Goal: Transaction & Acquisition: Download file/media

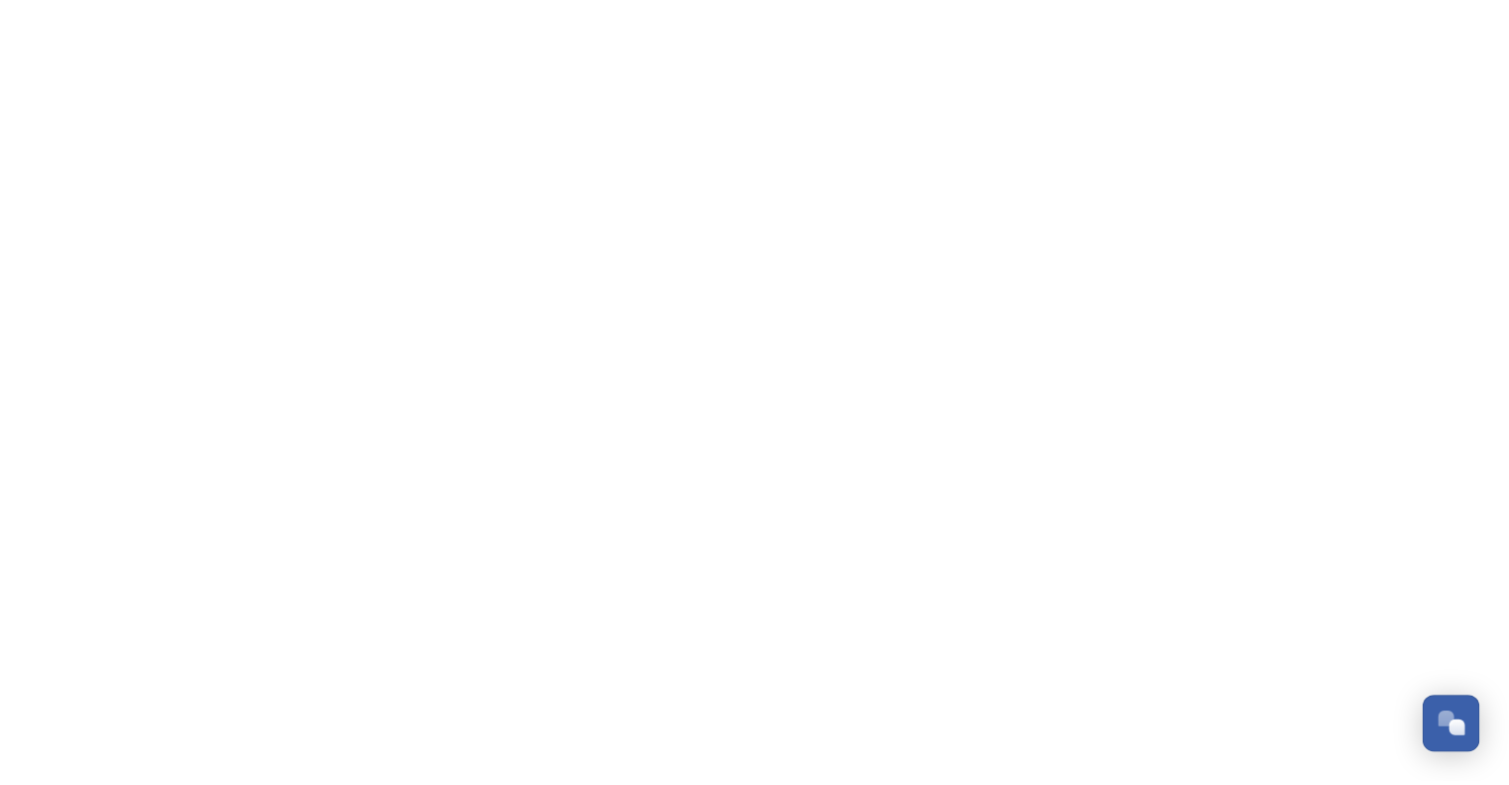
scroll to position [8888, 0]
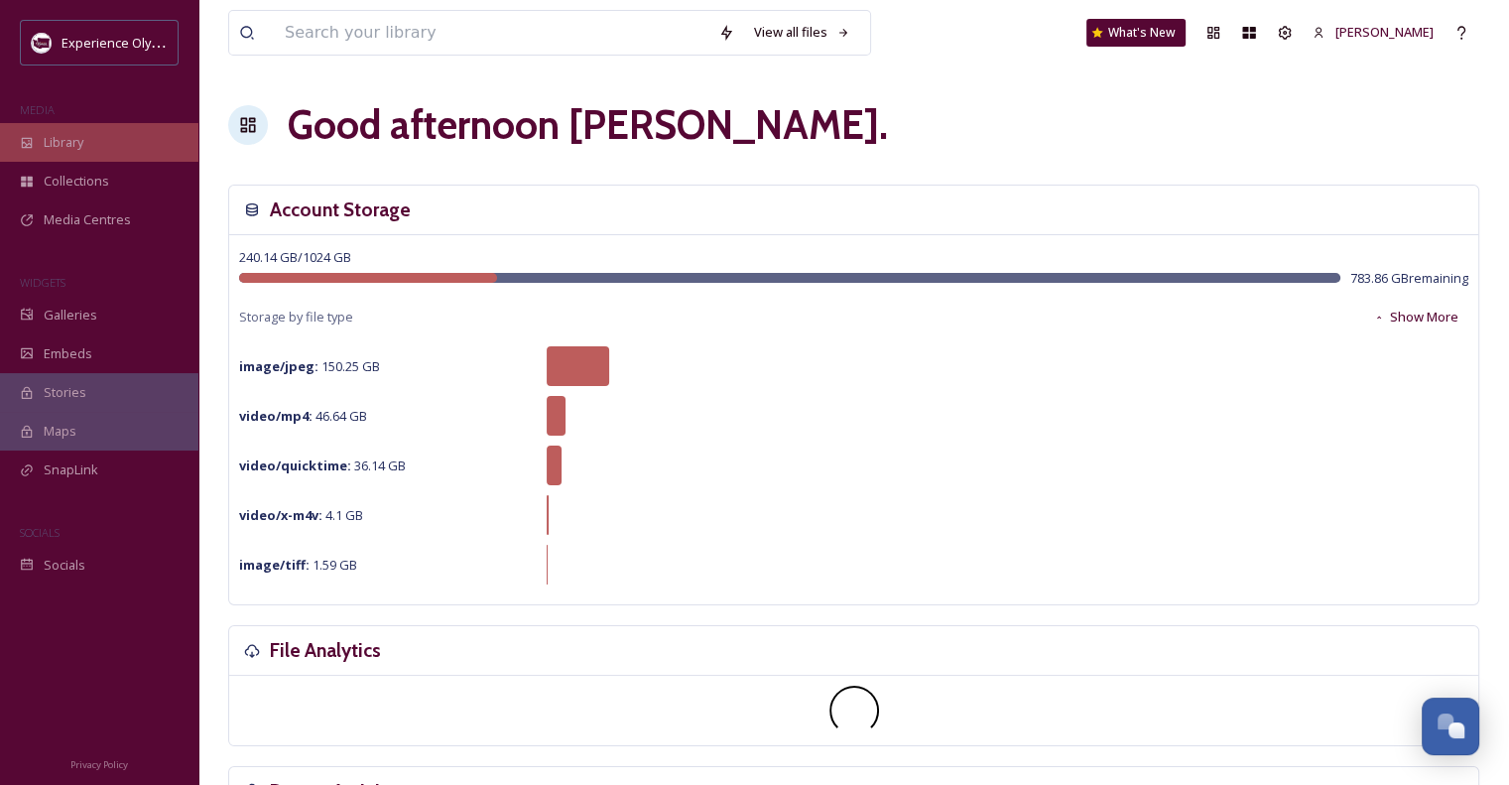
click at [60, 150] on span "Library" at bounding box center [64, 142] width 40 height 19
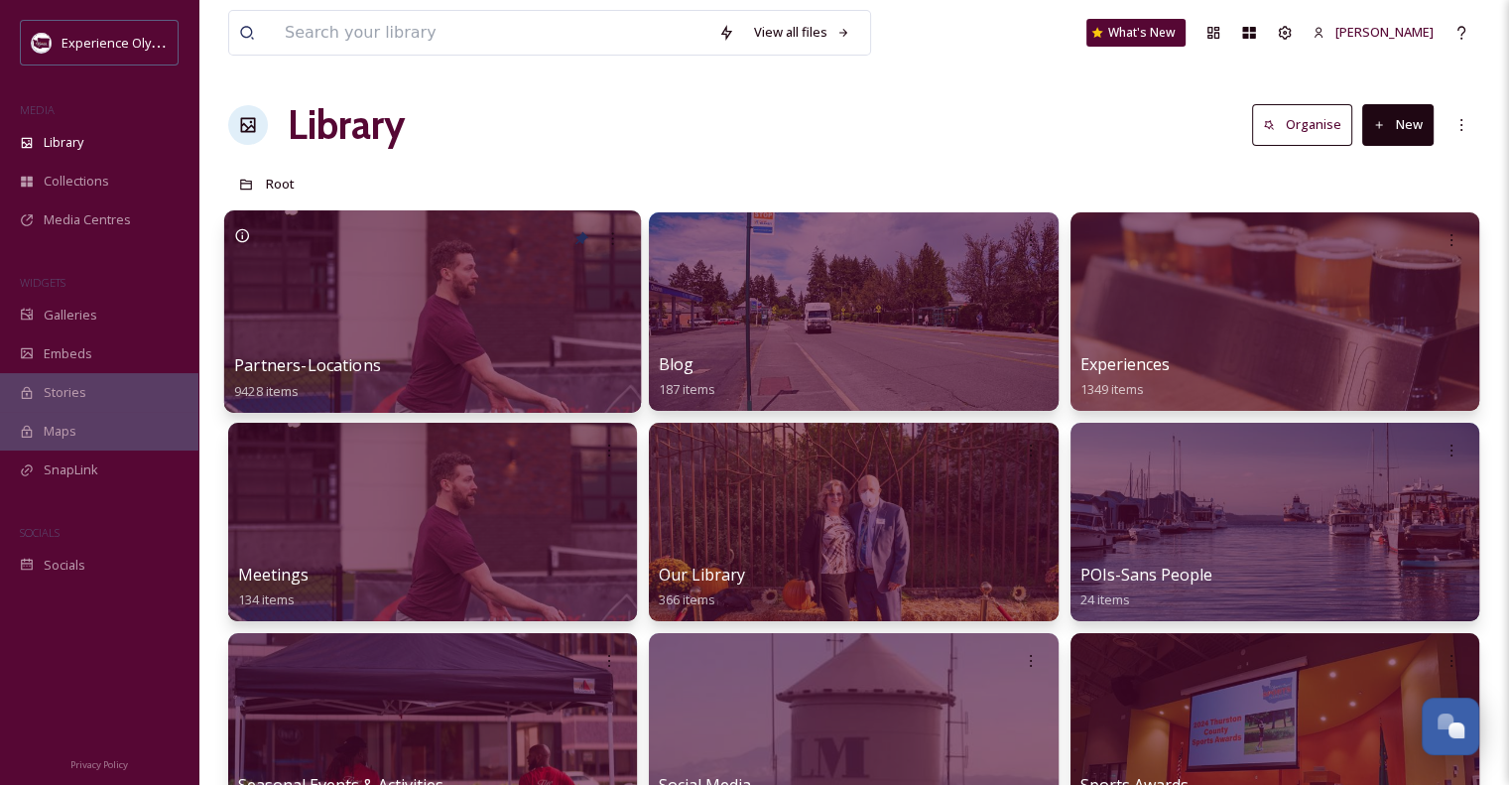
click at [357, 362] on span "Partners-Locations" at bounding box center [307, 365] width 147 height 22
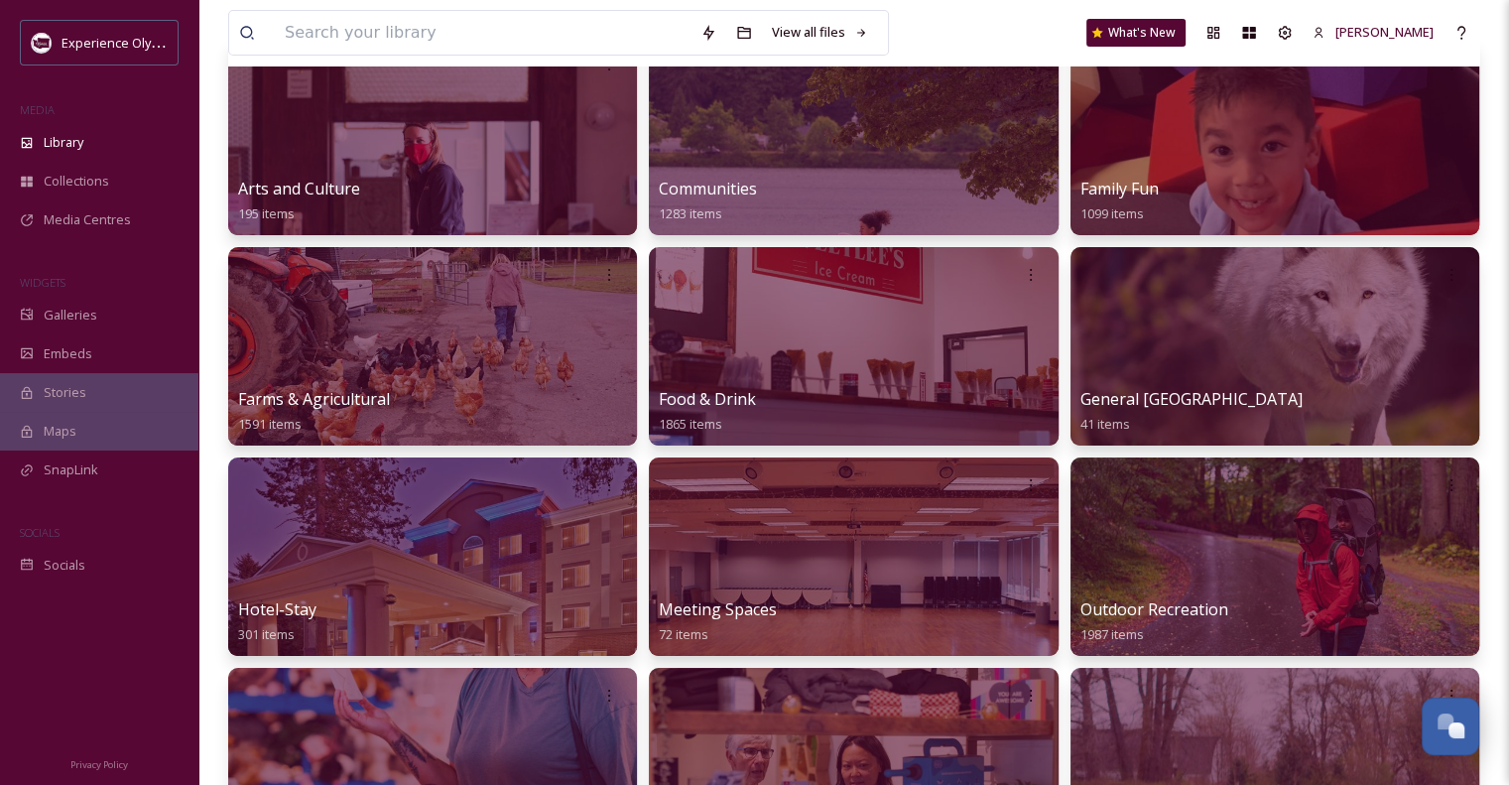
scroll to position [242, 0]
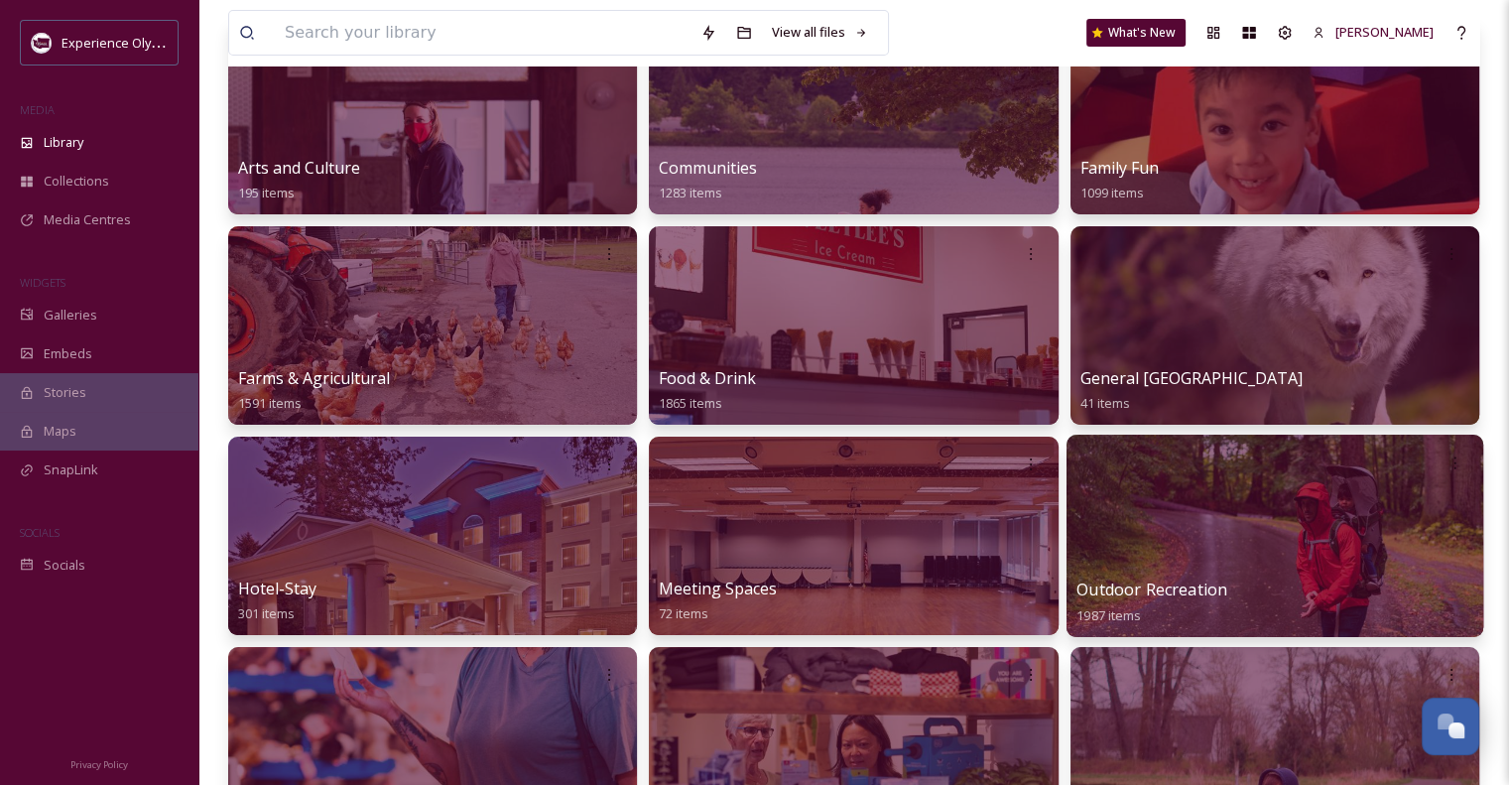
click at [1168, 586] on span "Outdoor Recreation" at bounding box center [1151, 589] width 151 height 22
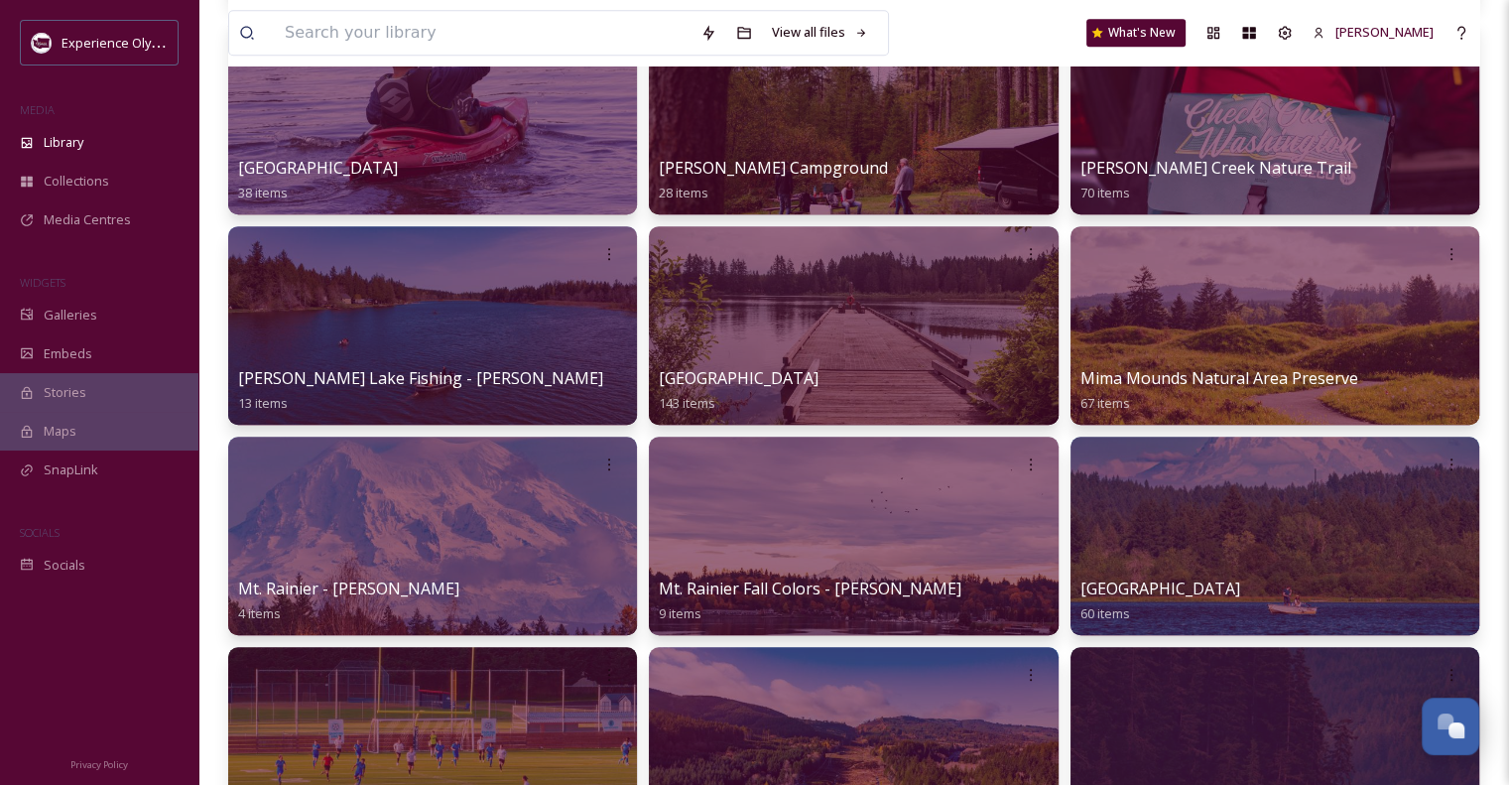
scroll to position [1249, 0]
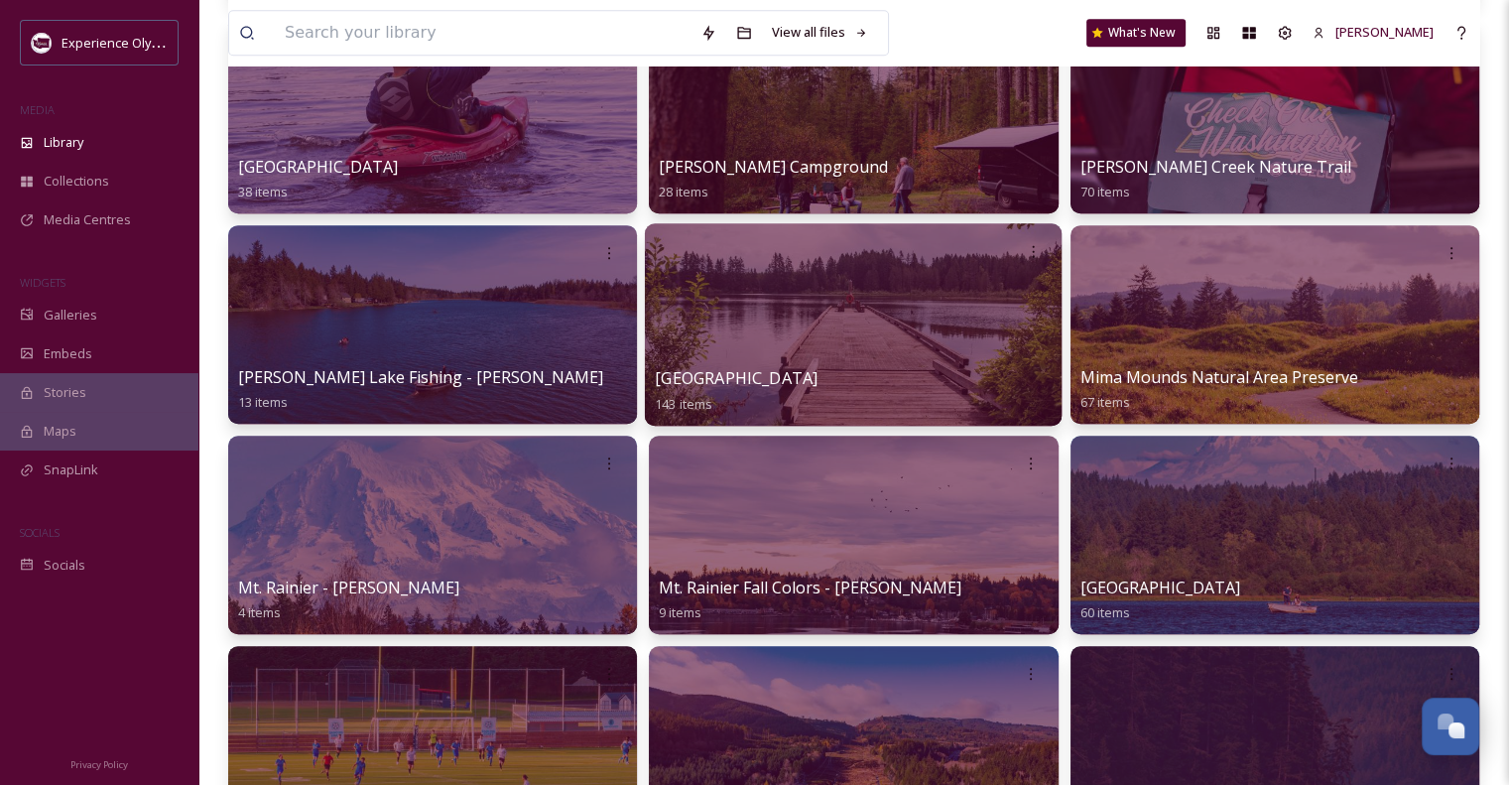
click at [761, 374] on span "[GEOGRAPHIC_DATA]" at bounding box center [736, 378] width 163 height 22
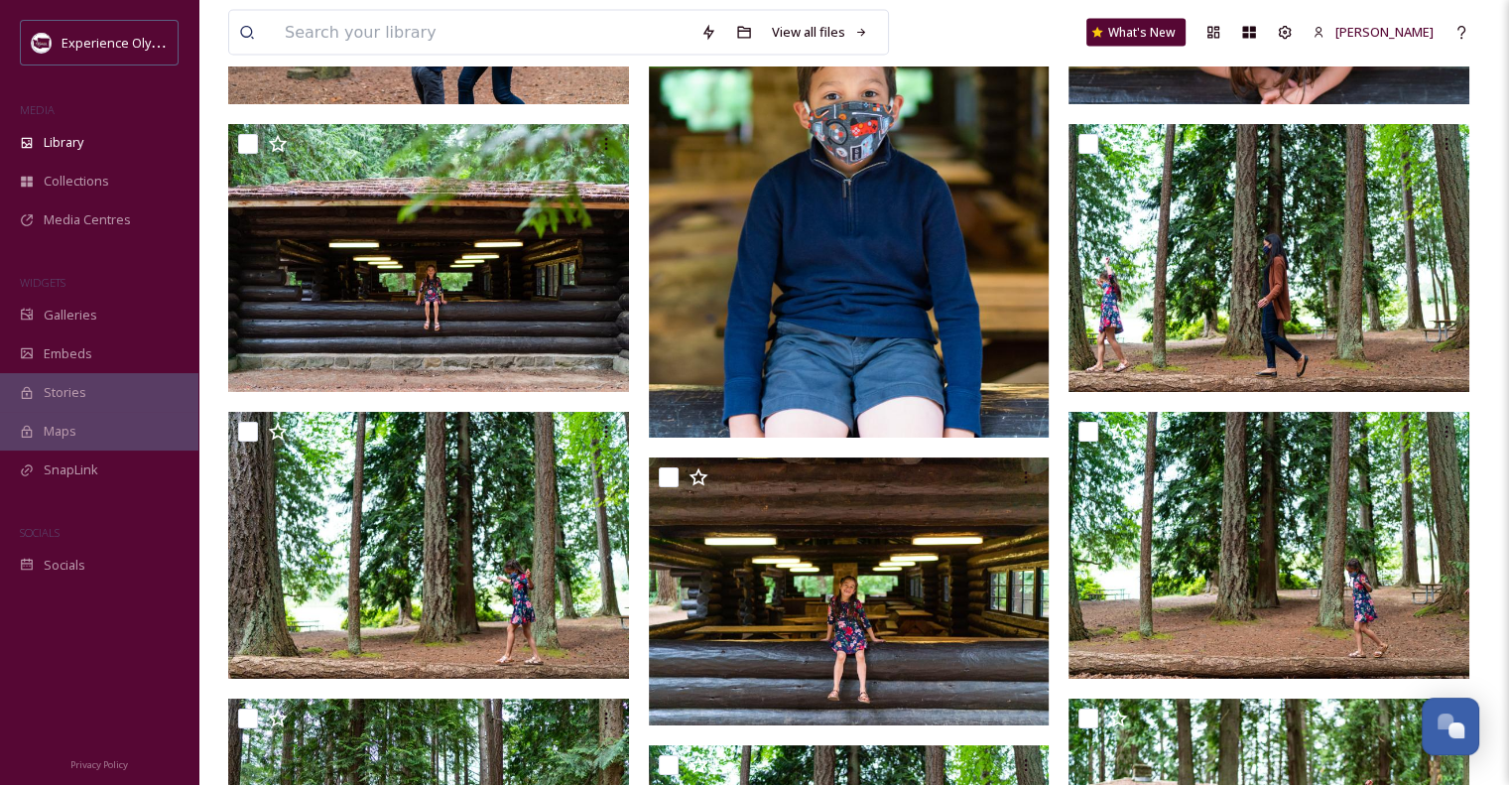
scroll to position [4260, 0]
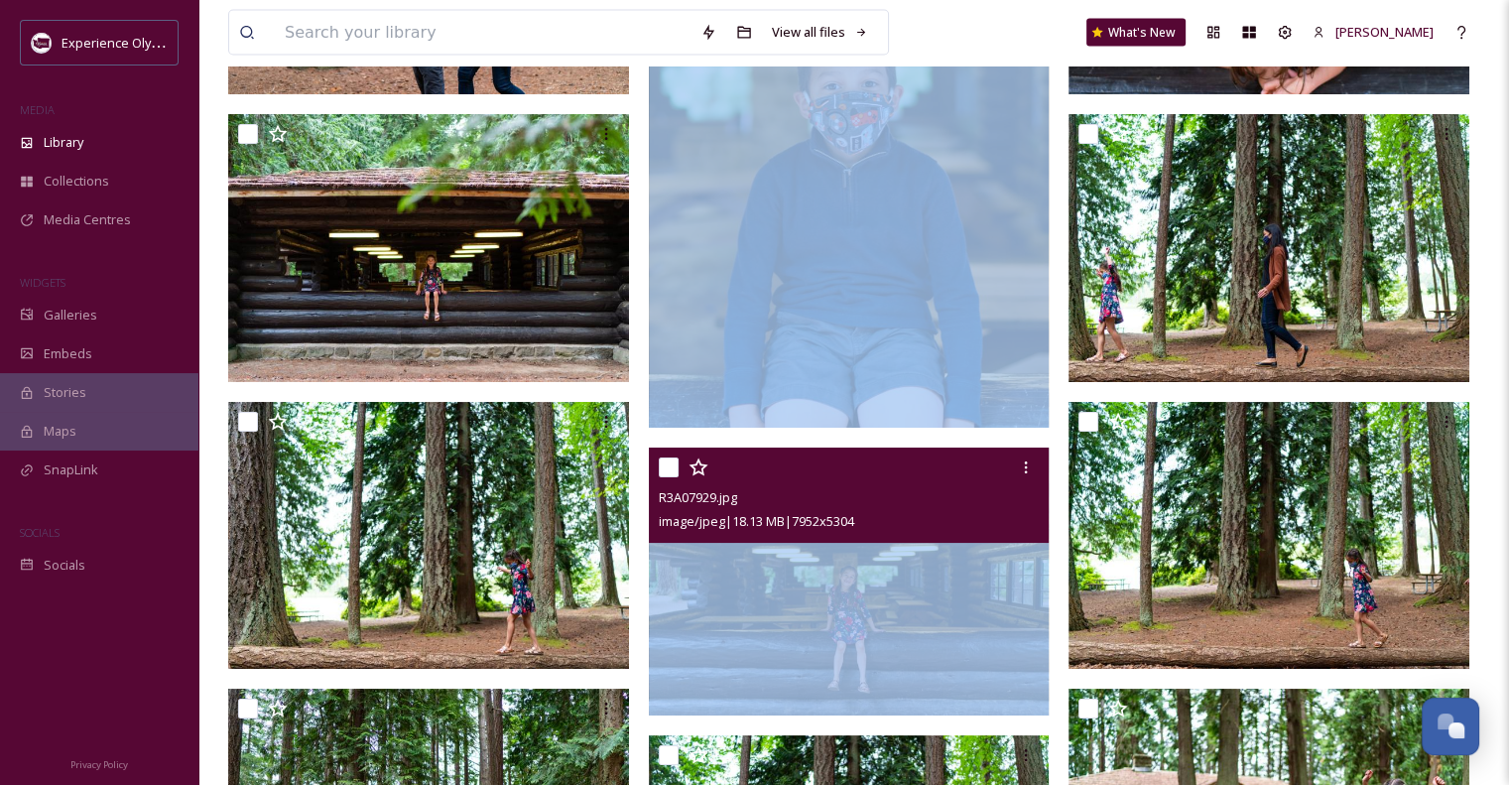
drag, startPoint x: 1008, startPoint y: 453, endPoint x: 998, endPoint y: 265, distance: 188.7
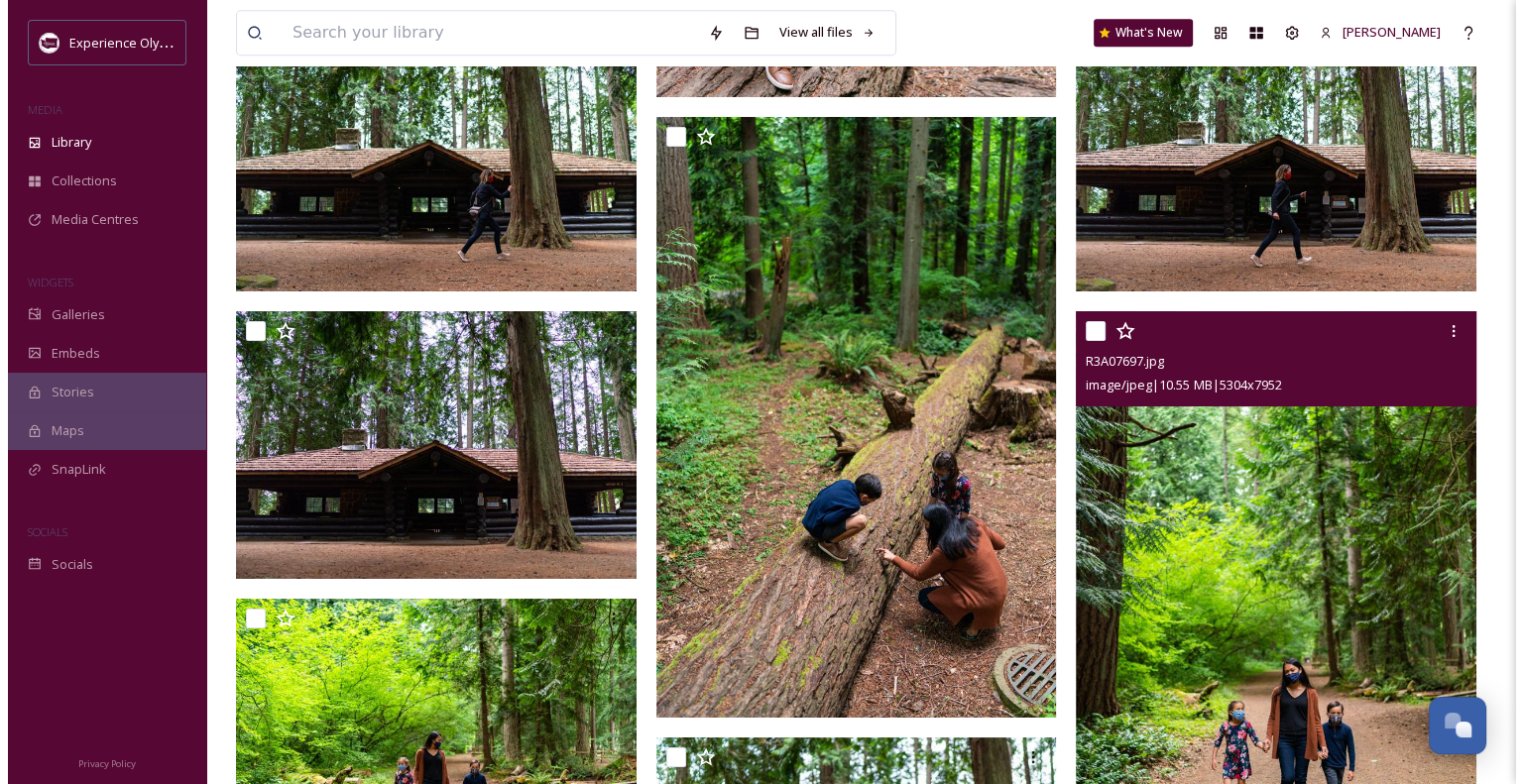
scroll to position [9122, 0]
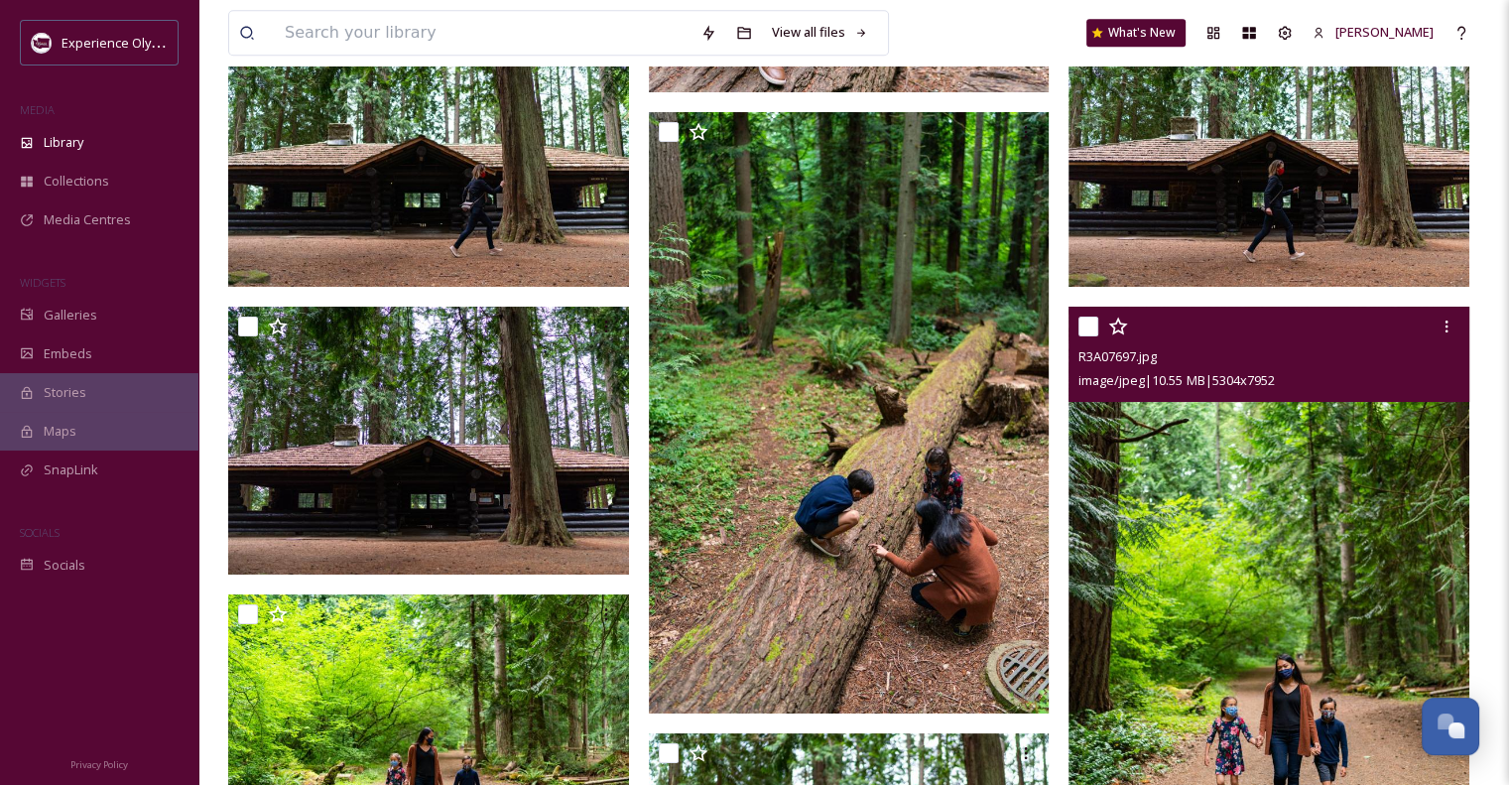
click at [1262, 433] on img at bounding box center [1268, 607] width 401 height 600
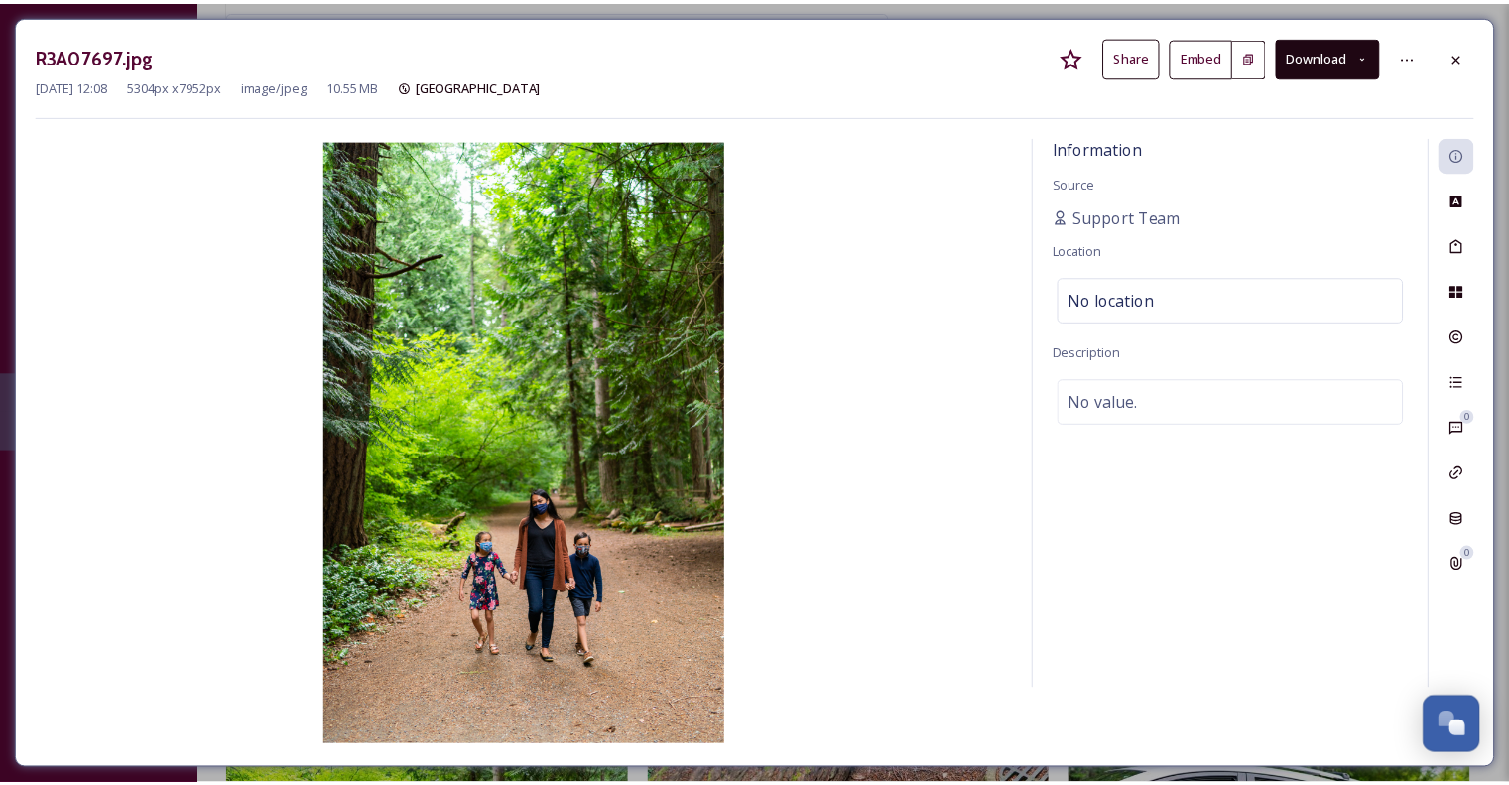
scroll to position [9238, 0]
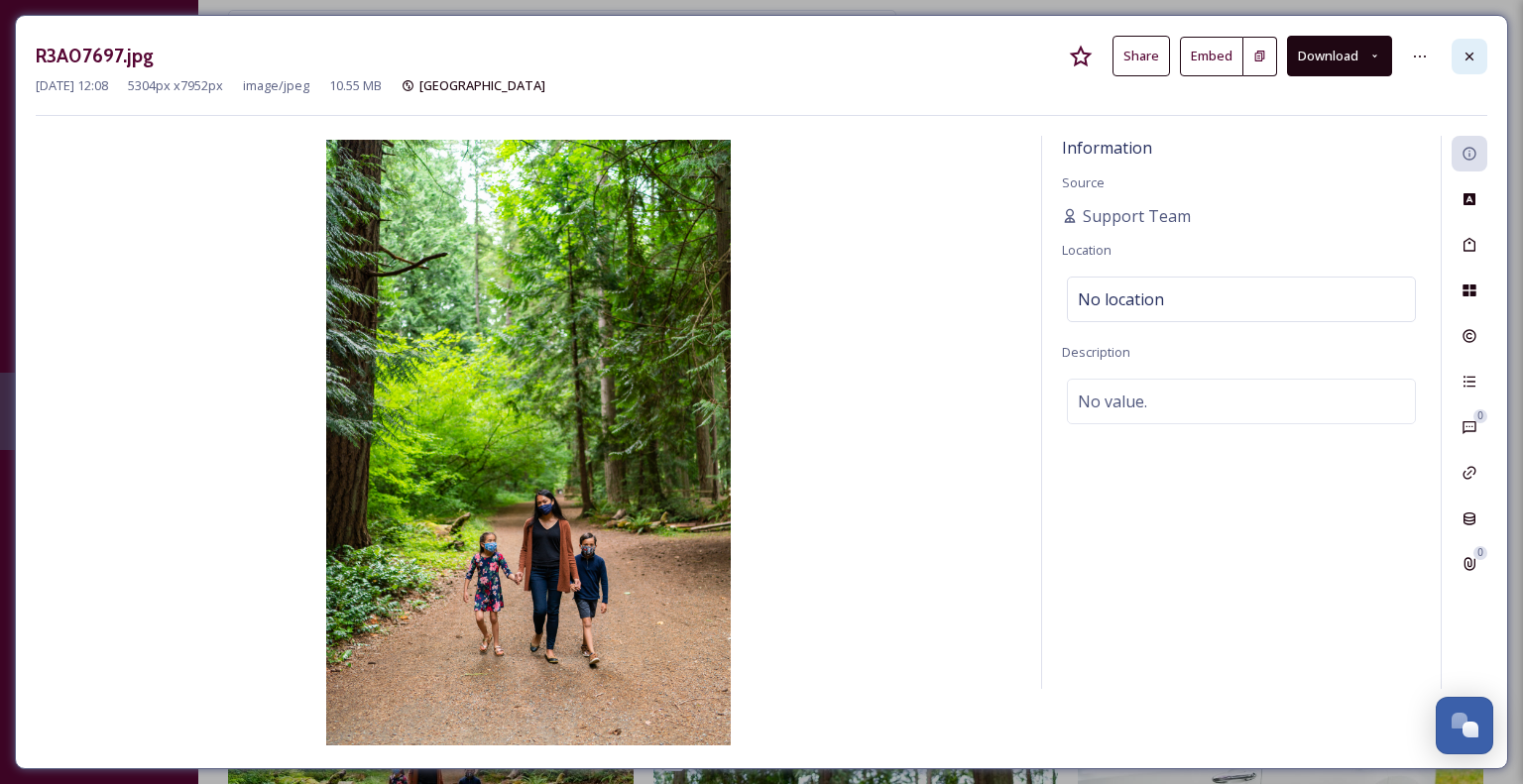
click at [1474, 55] on icon at bounding box center [1469, 57] width 16 height 16
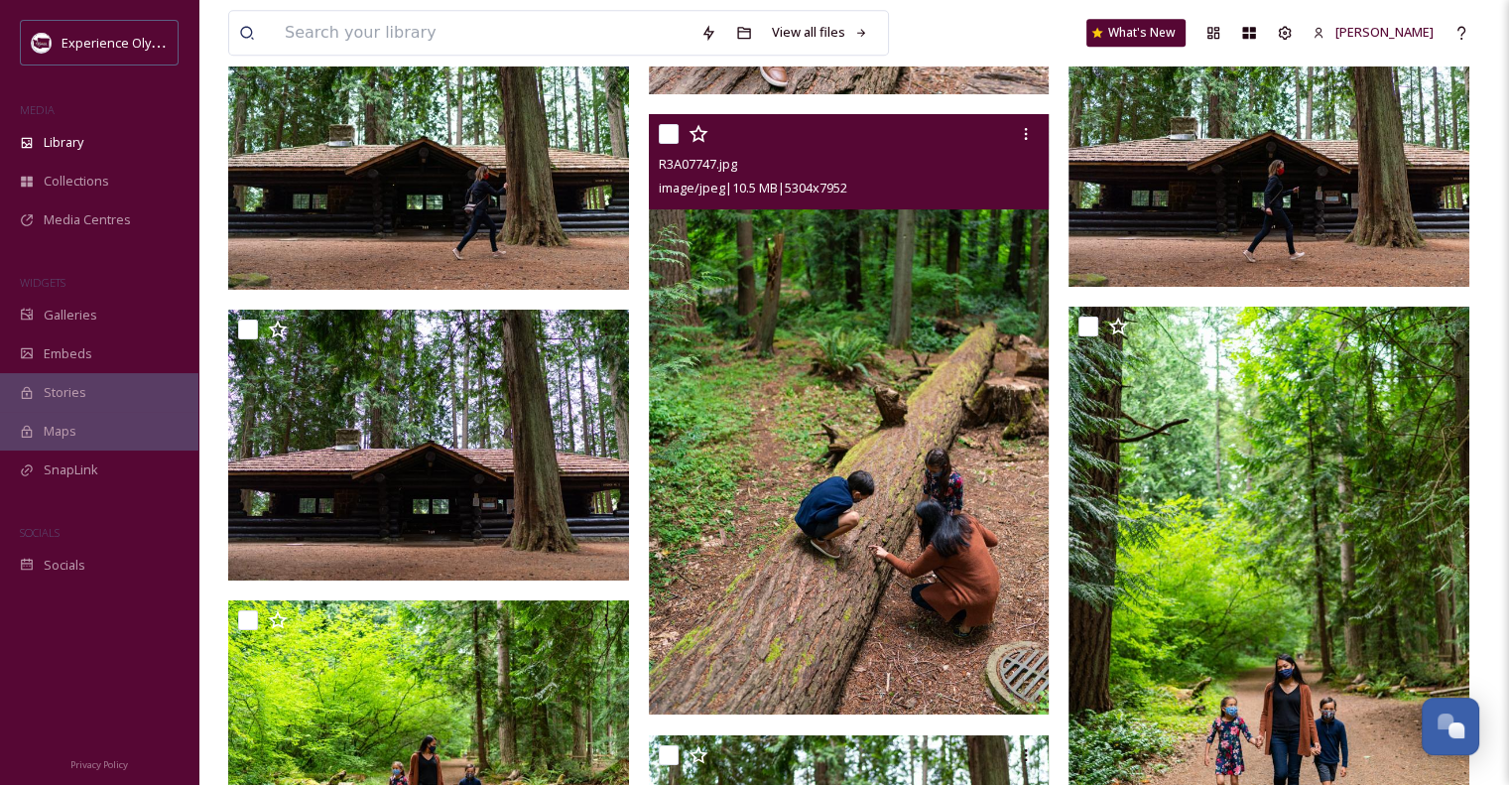
click at [884, 453] on img at bounding box center [849, 414] width 401 height 600
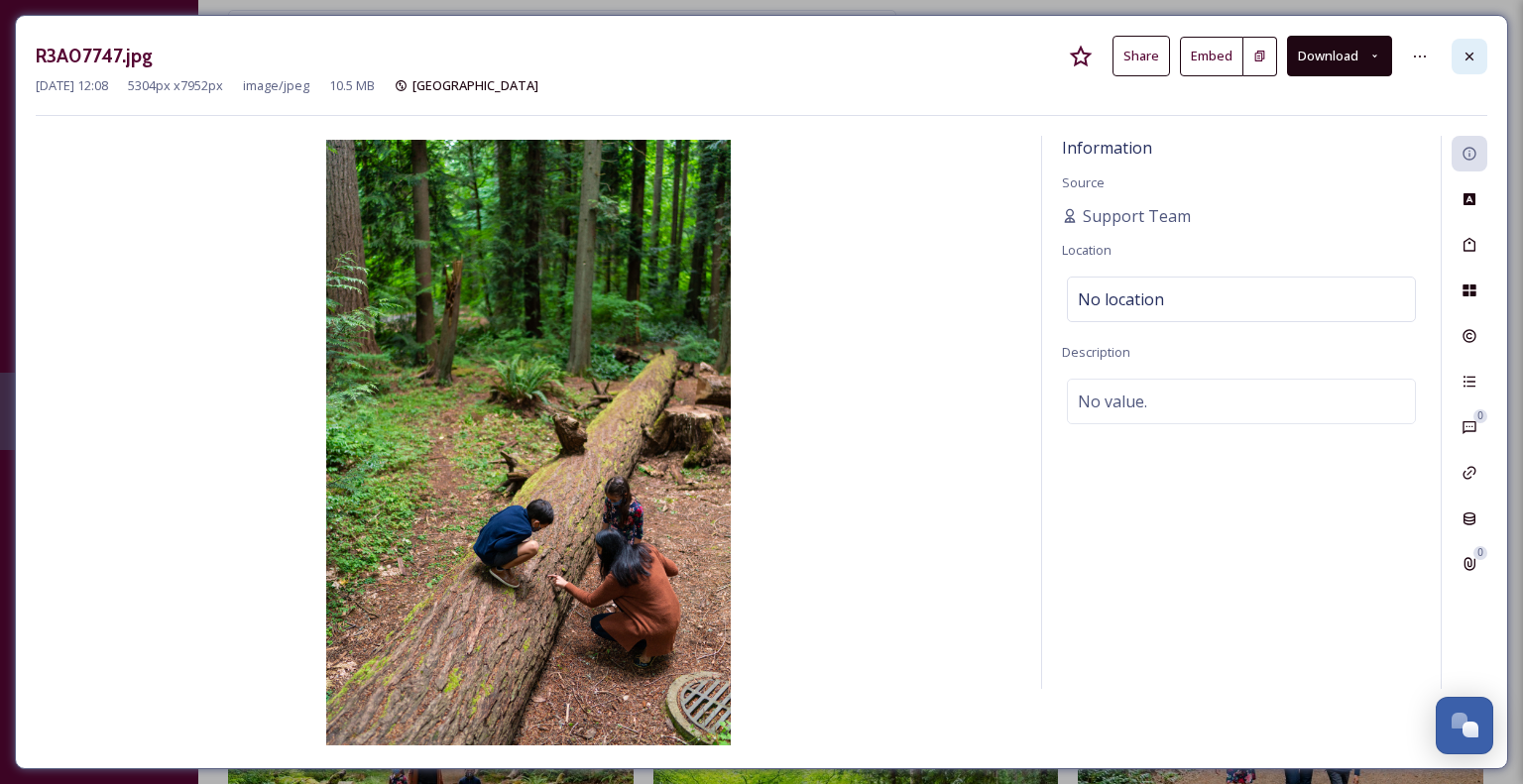
click at [1474, 50] on icon at bounding box center [1469, 57] width 16 height 16
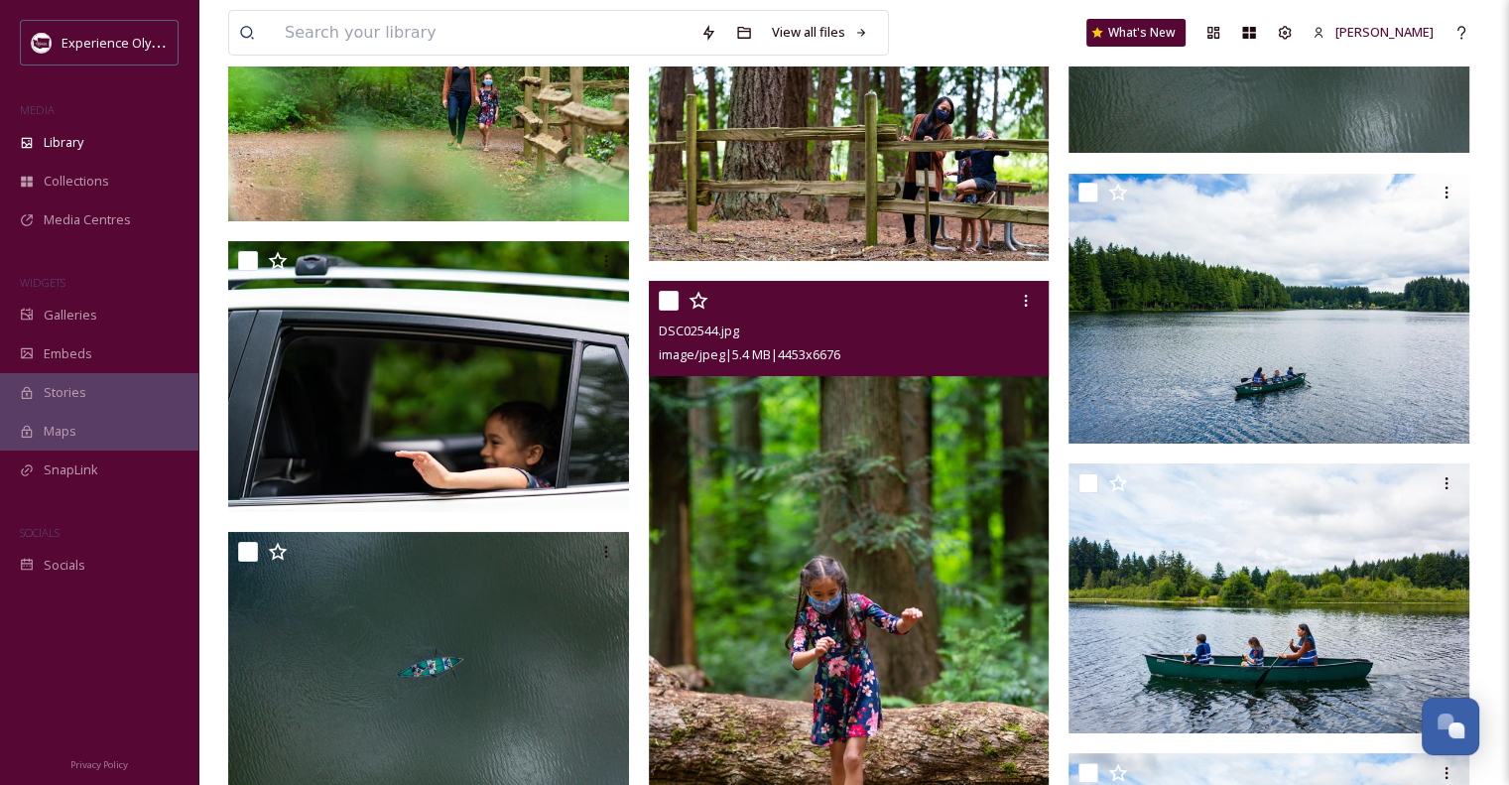
scroll to position [14340, 0]
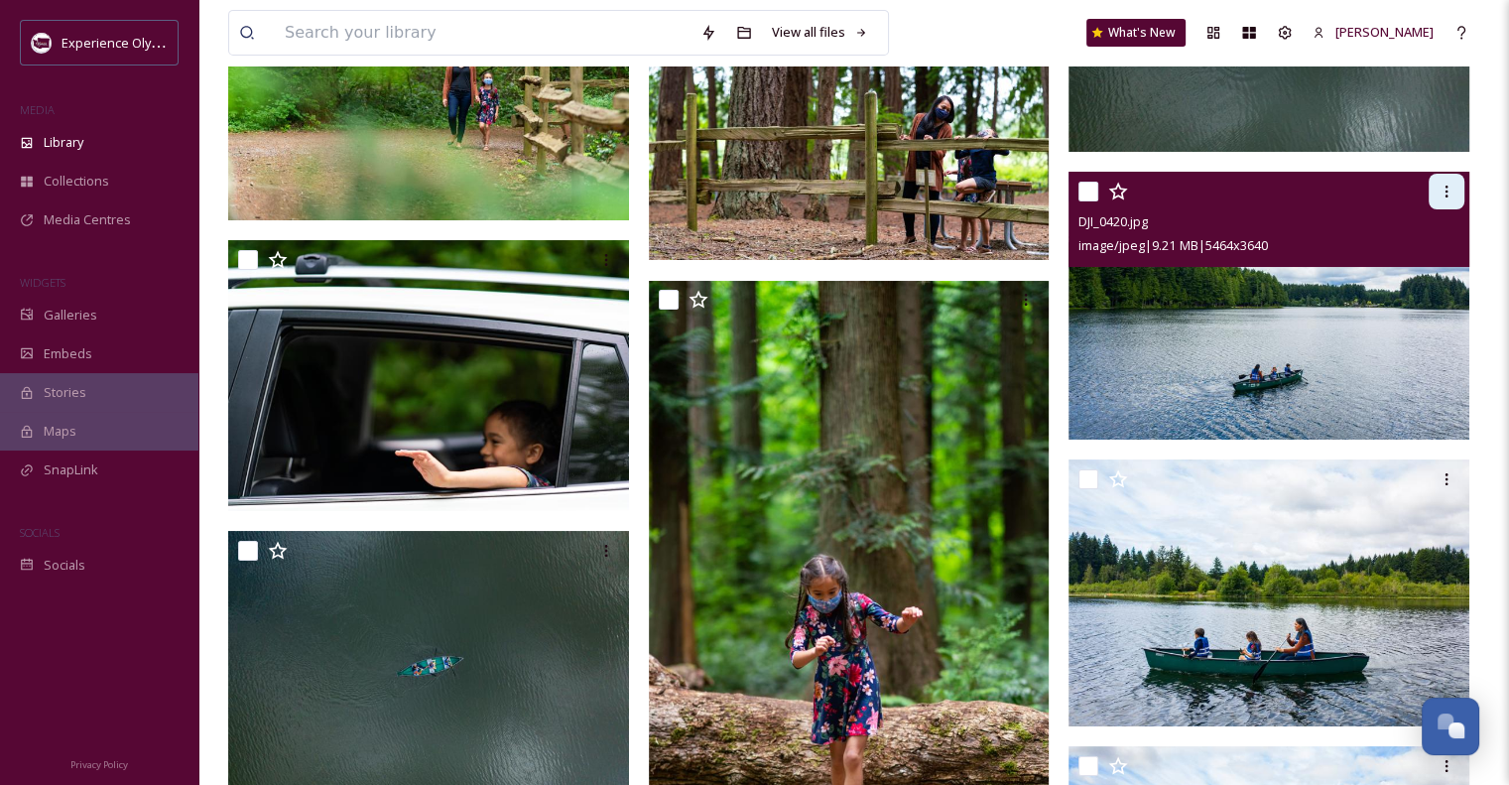
click at [1439, 178] on div at bounding box center [1446, 192] width 36 height 36
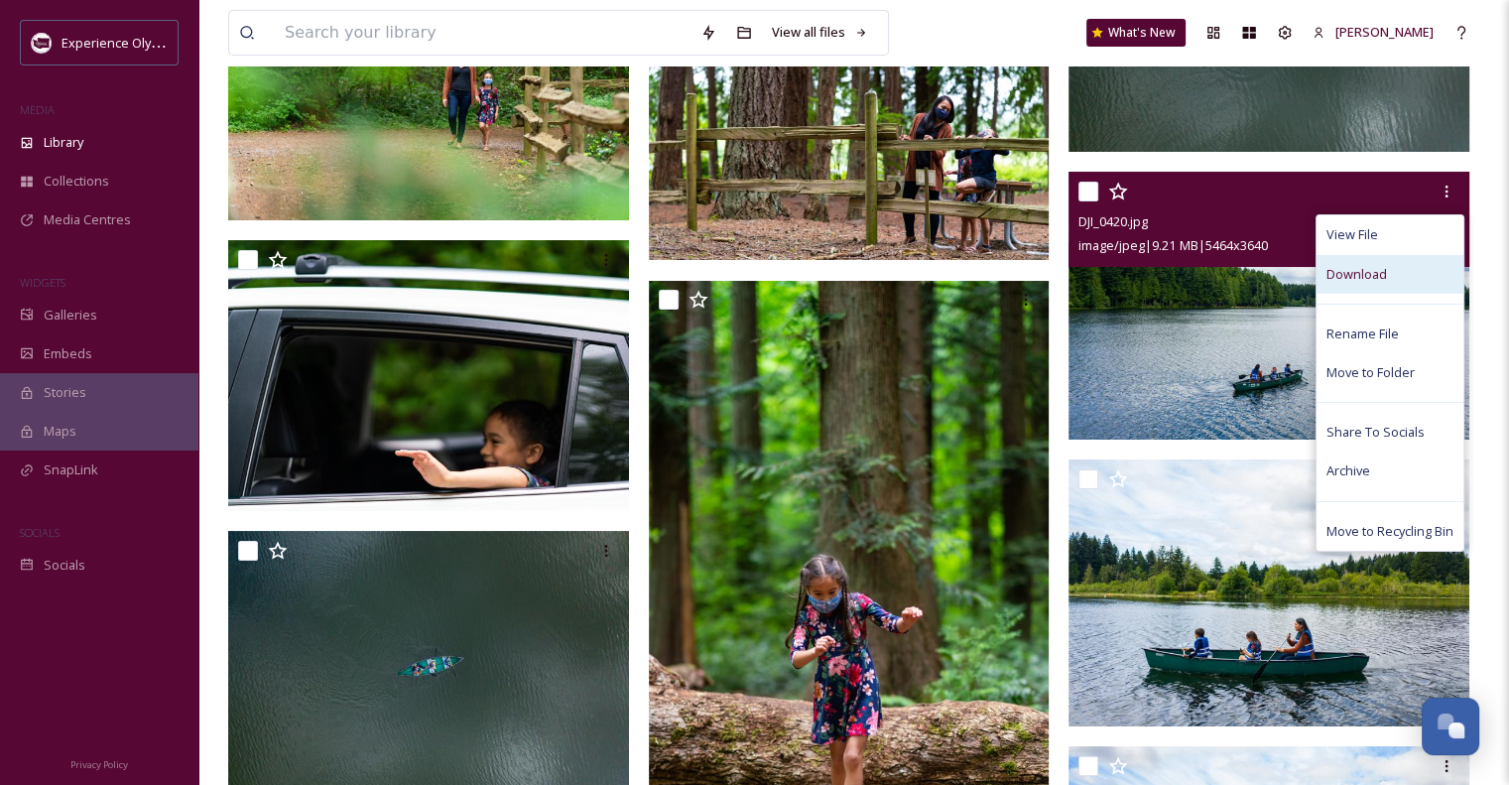
click at [1362, 269] on span "Download" at bounding box center [1356, 274] width 61 height 19
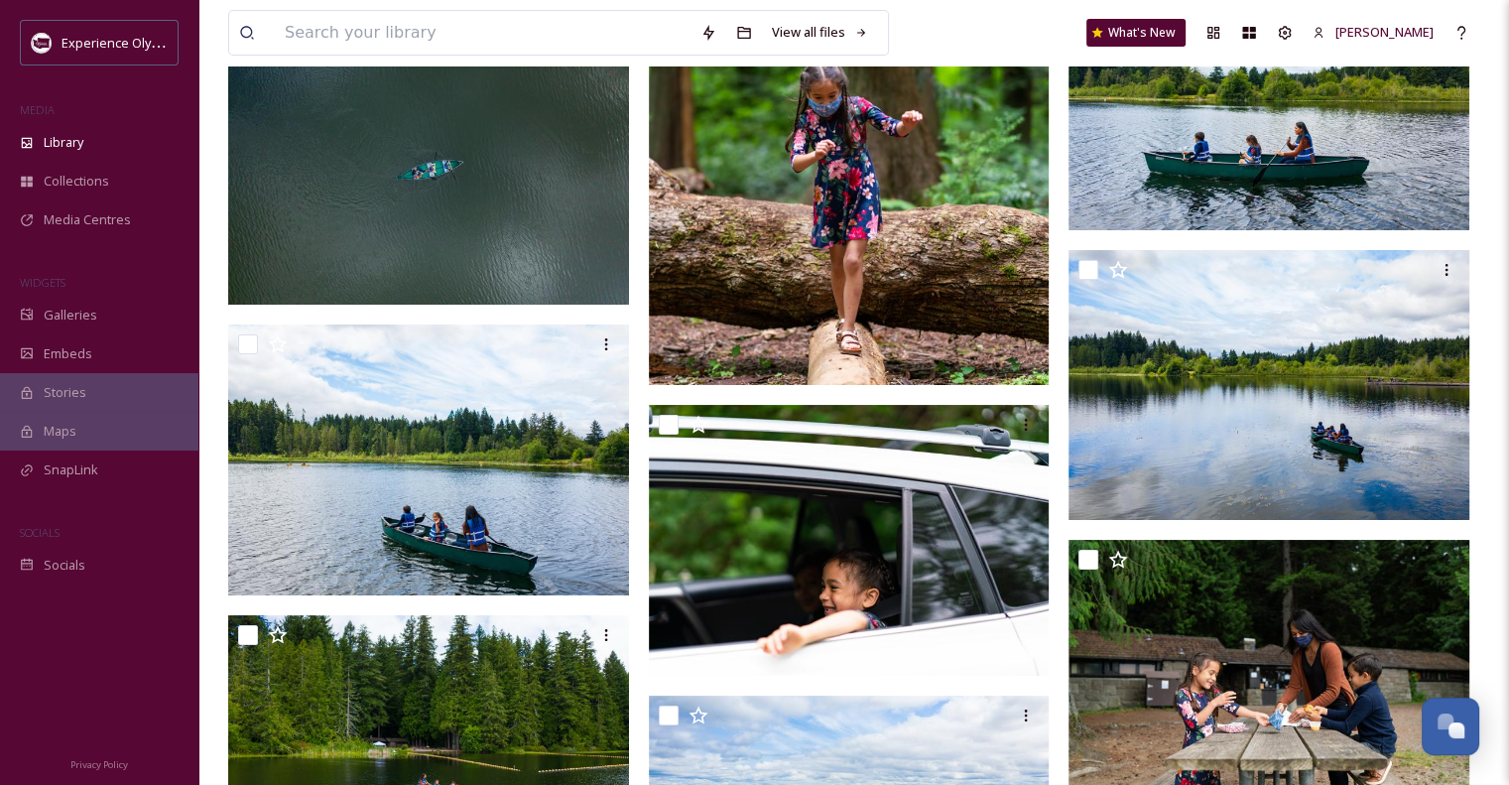
scroll to position [14840, 0]
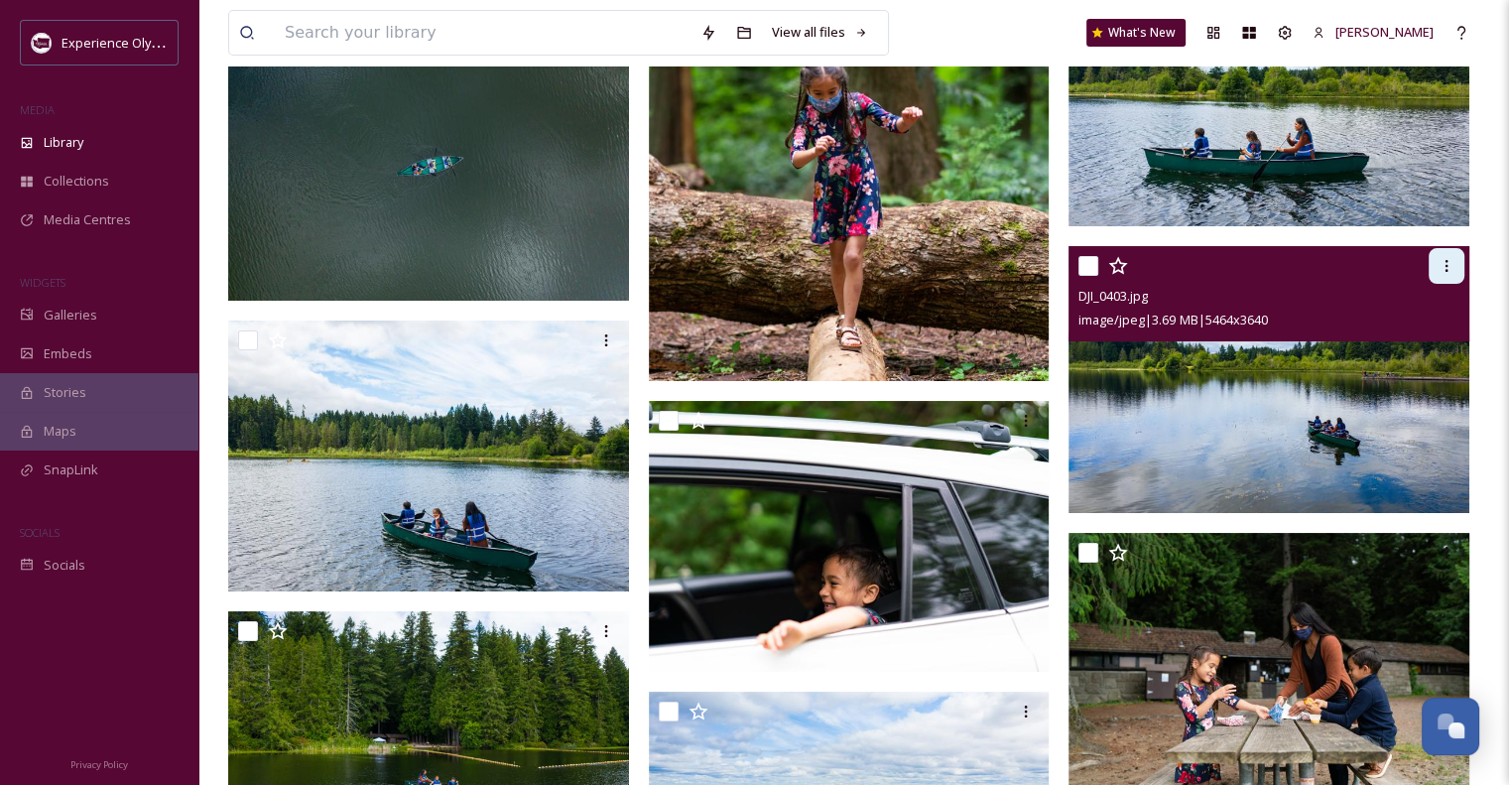
click at [1447, 267] on icon at bounding box center [1446, 266] width 16 height 16
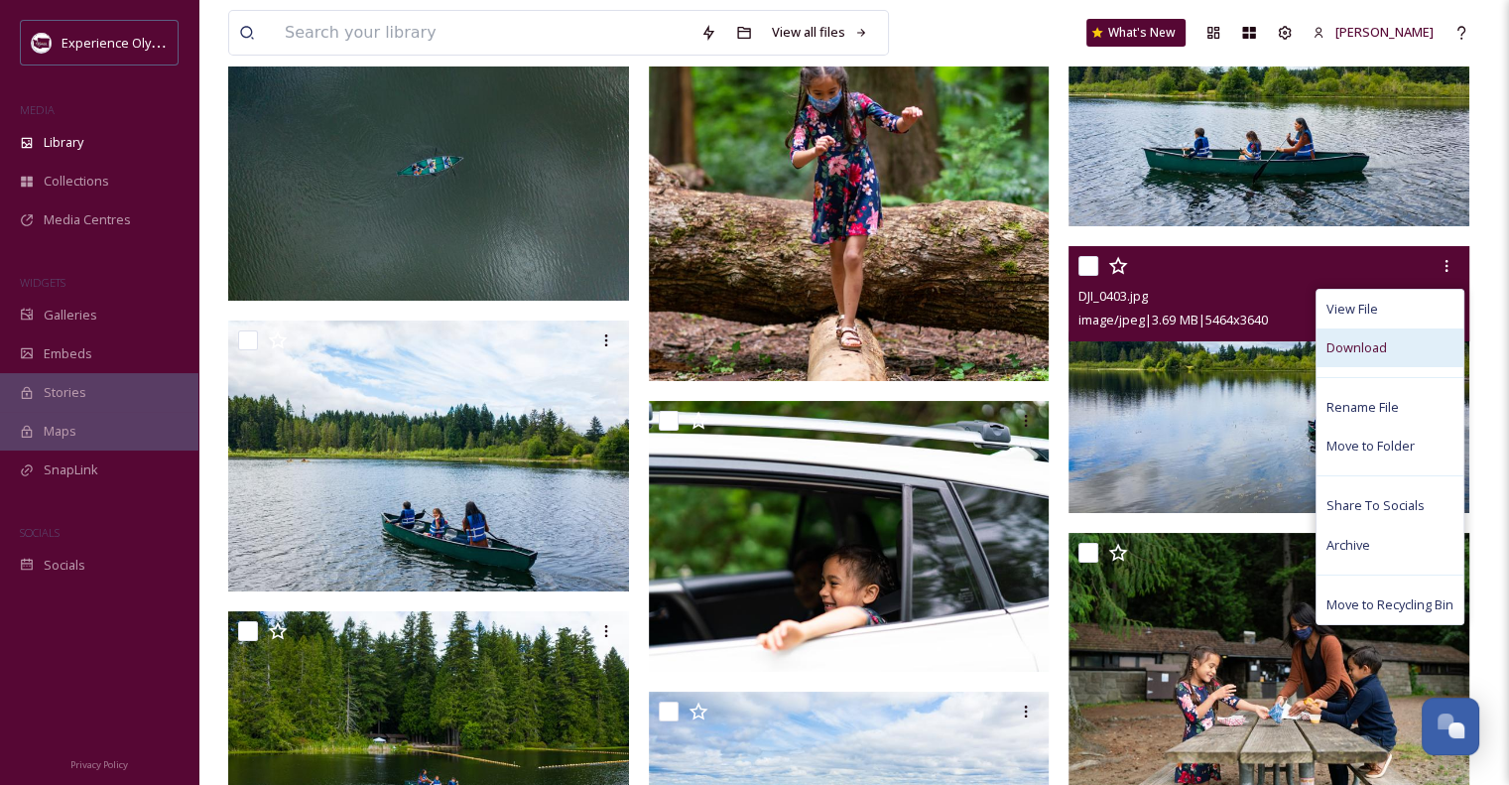
click at [1364, 339] on span "Download" at bounding box center [1356, 347] width 61 height 19
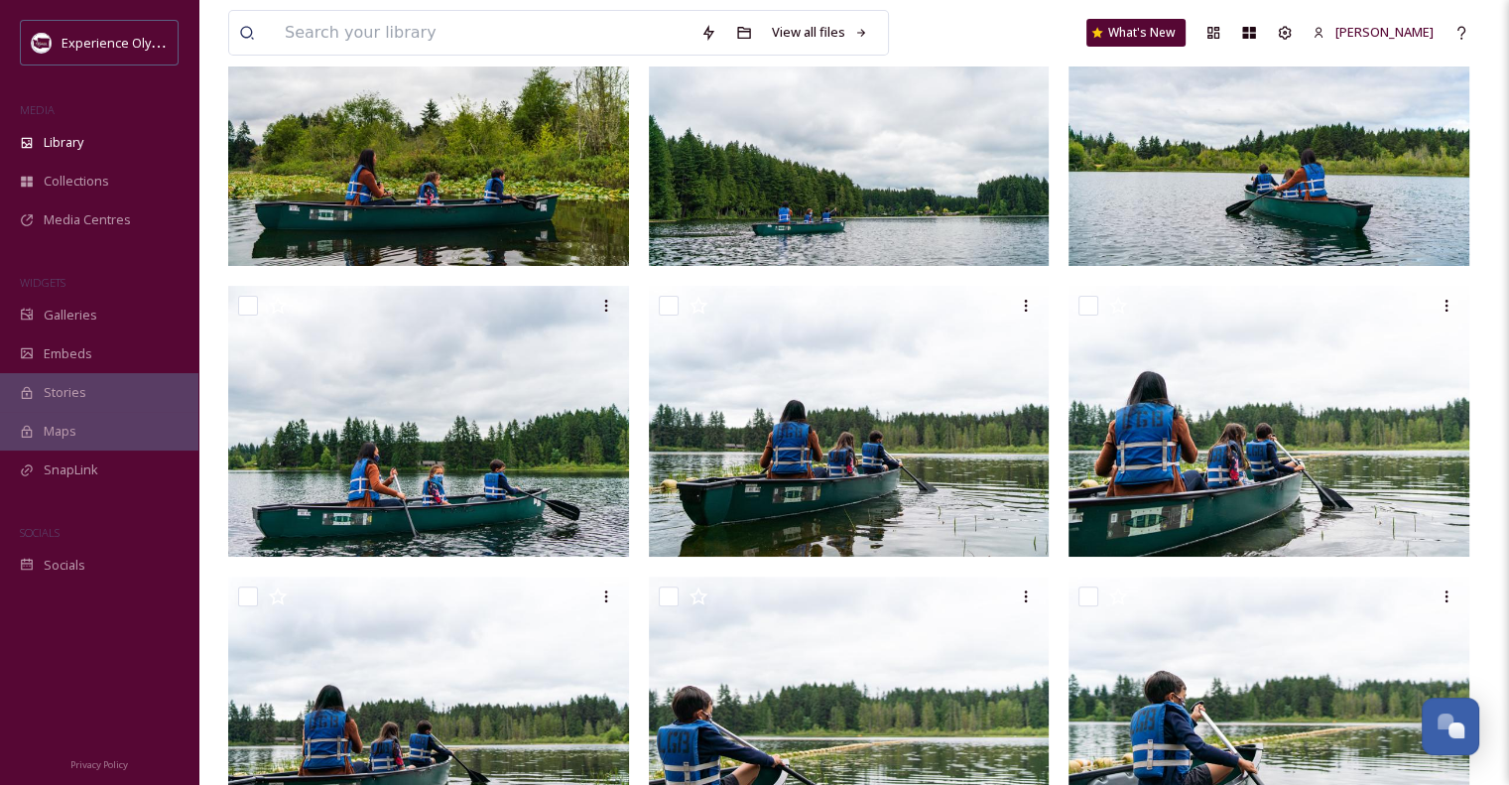
scroll to position [0, 0]
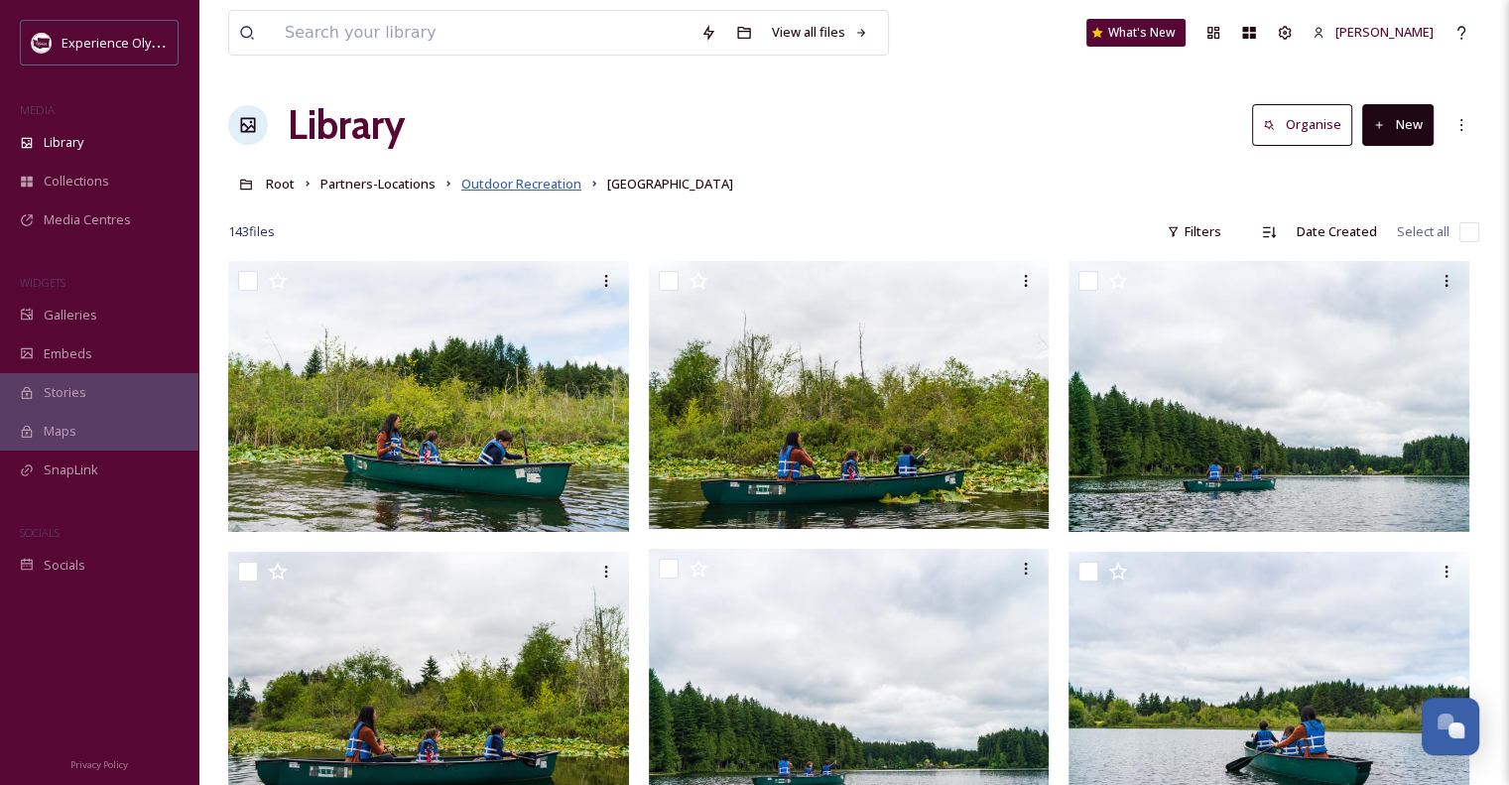
click at [546, 183] on span "Outdoor Recreation" at bounding box center [521, 184] width 120 height 18
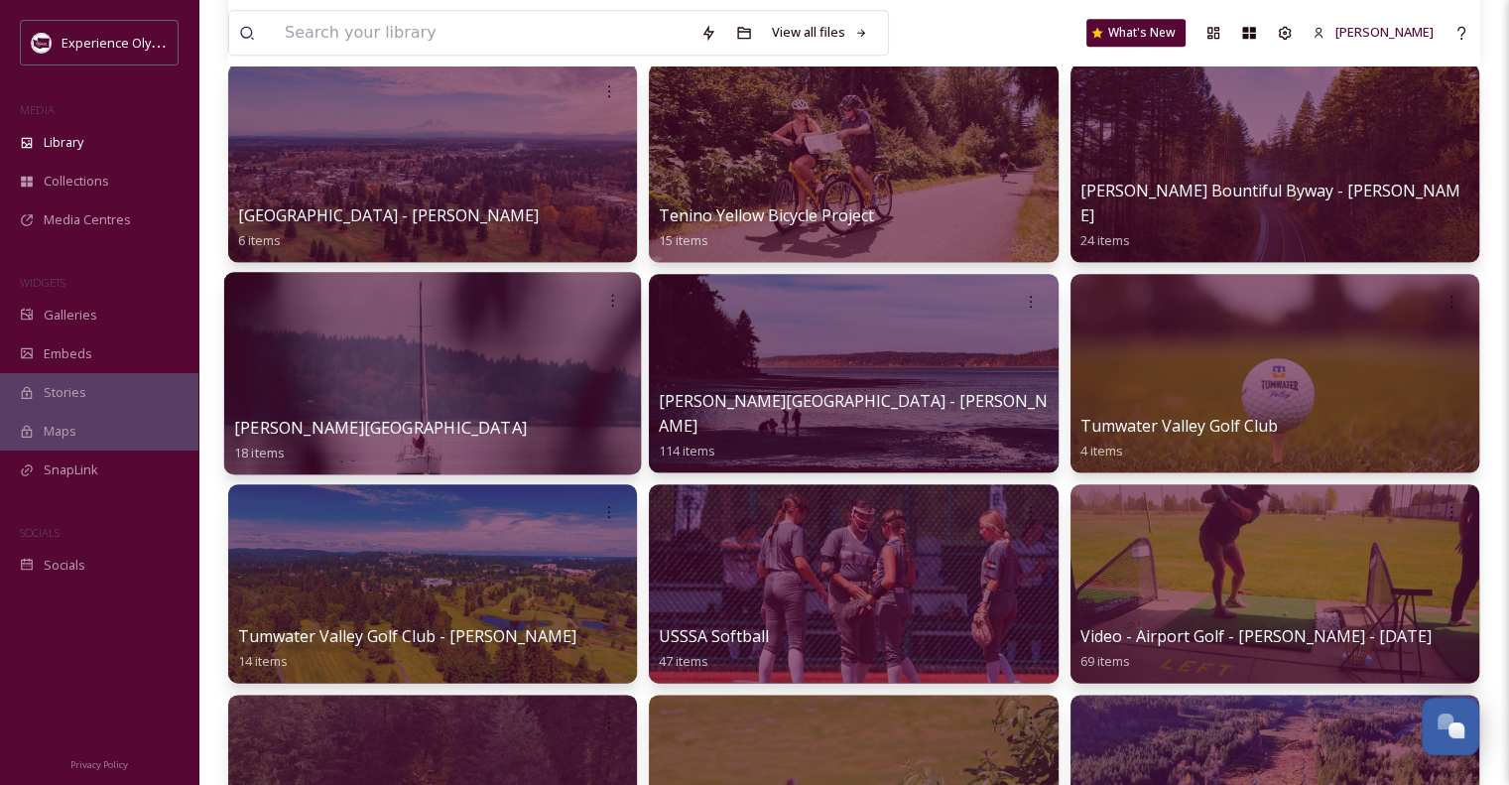
scroll to position [2221, 0]
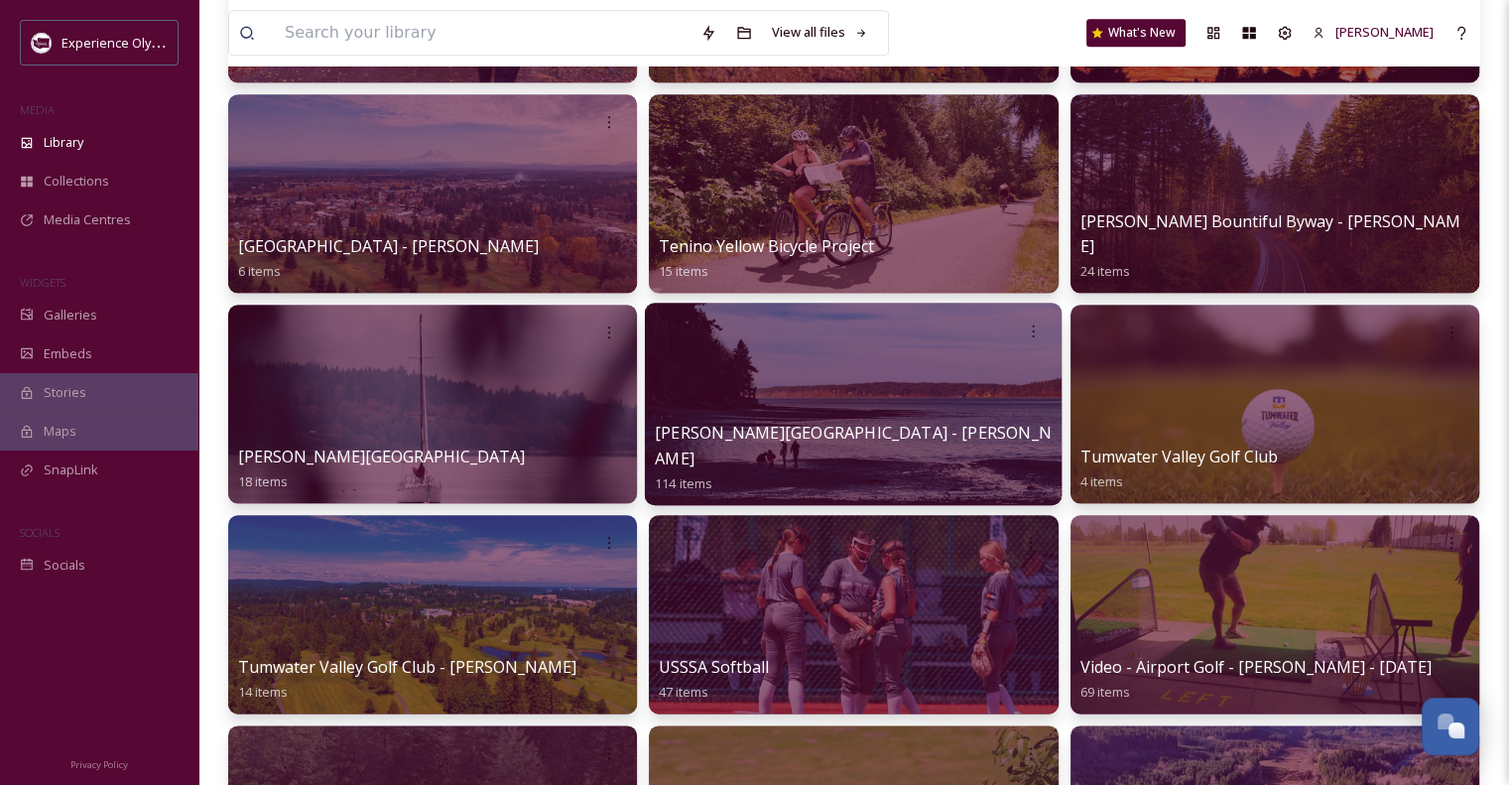
click at [700, 452] on span "[PERSON_NAME][GEOGRAPHIC_DATA] - [PERSON_NAME]" at bounding box center [853, 445] width 397 height 48
